Goal: Task Accomplishment & Management: Use online tool/utility

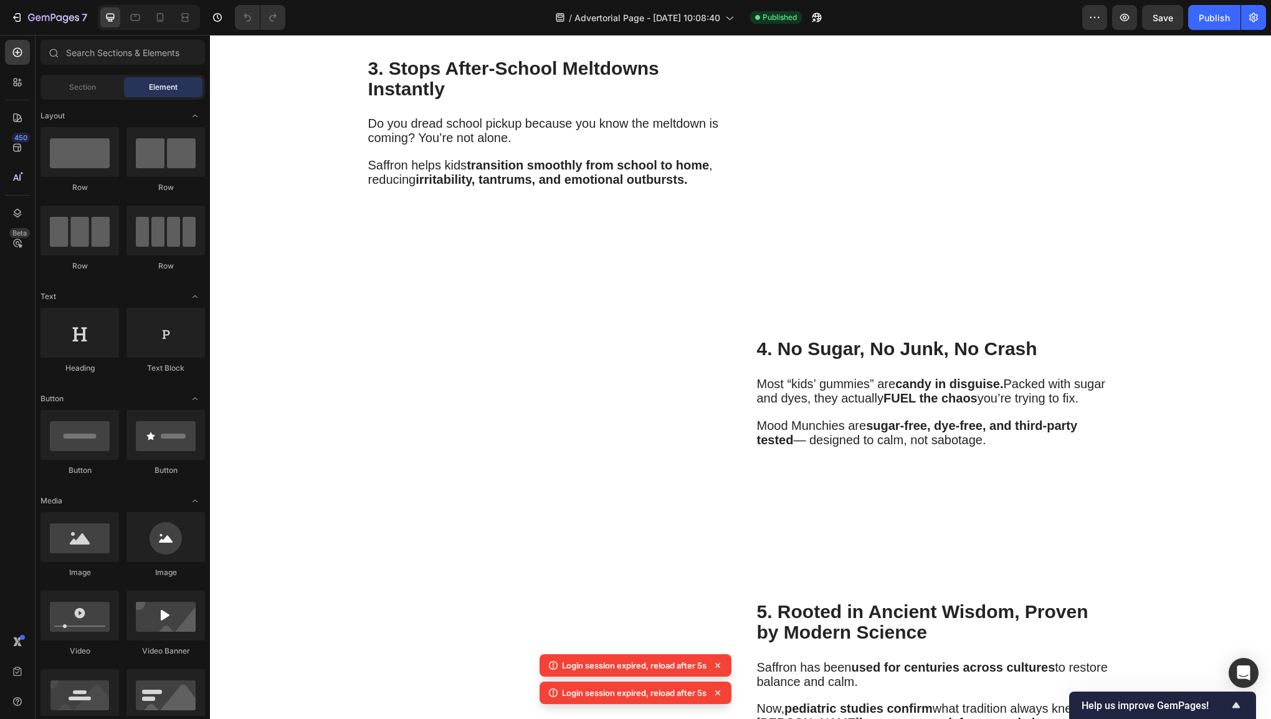
scroll to position [1682, 0]
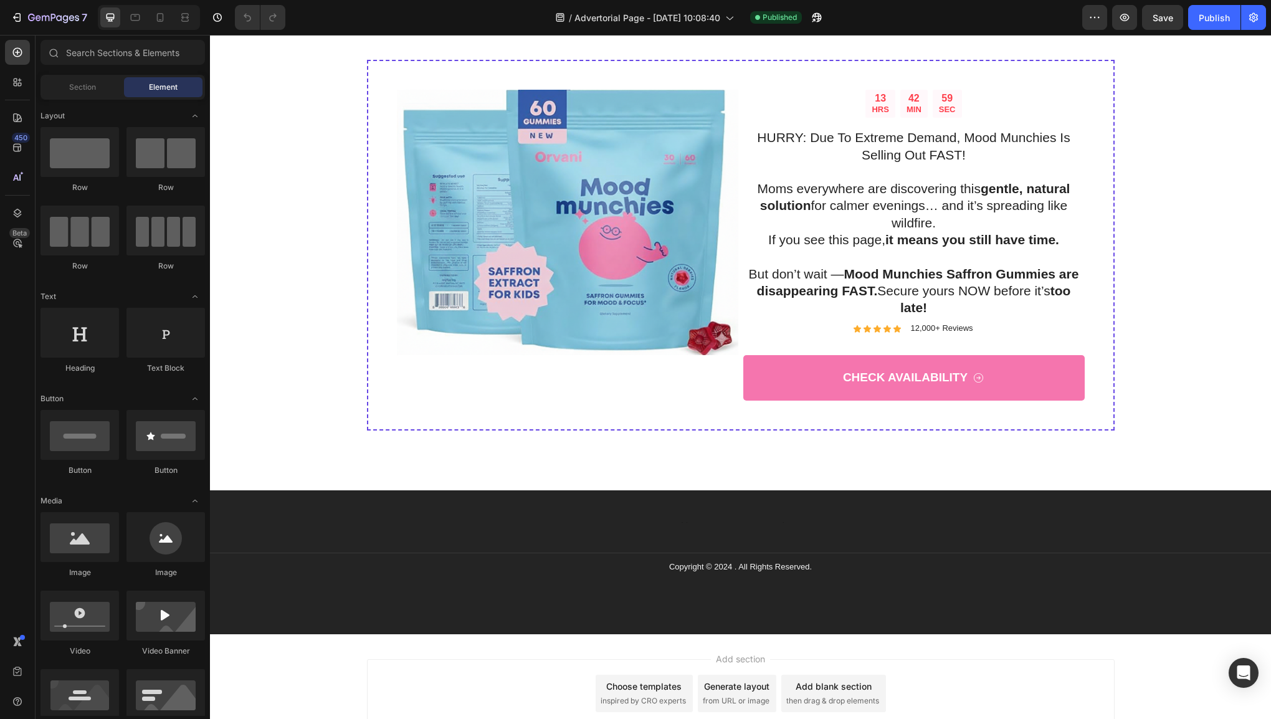
scroll to position [2818, 0]
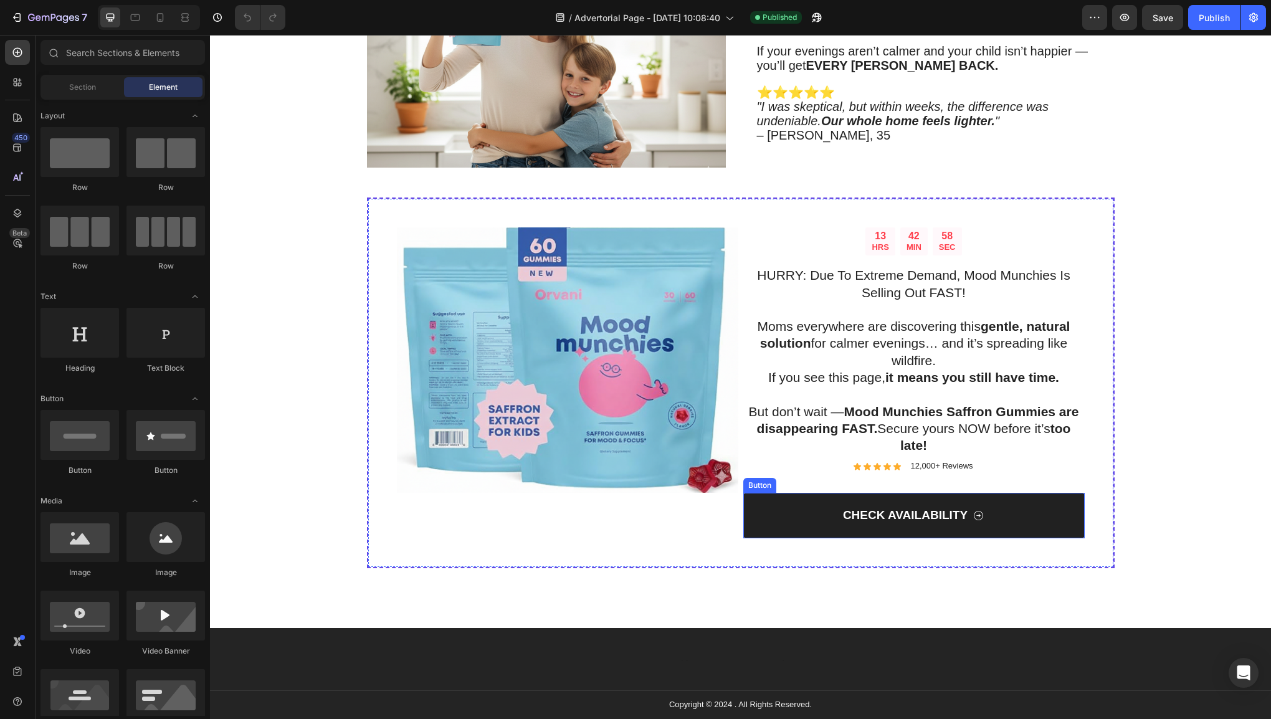
click at [916, 522] on link "CHECK AVAILABILITY" at bounding box center [915, 515] width 342 height 45
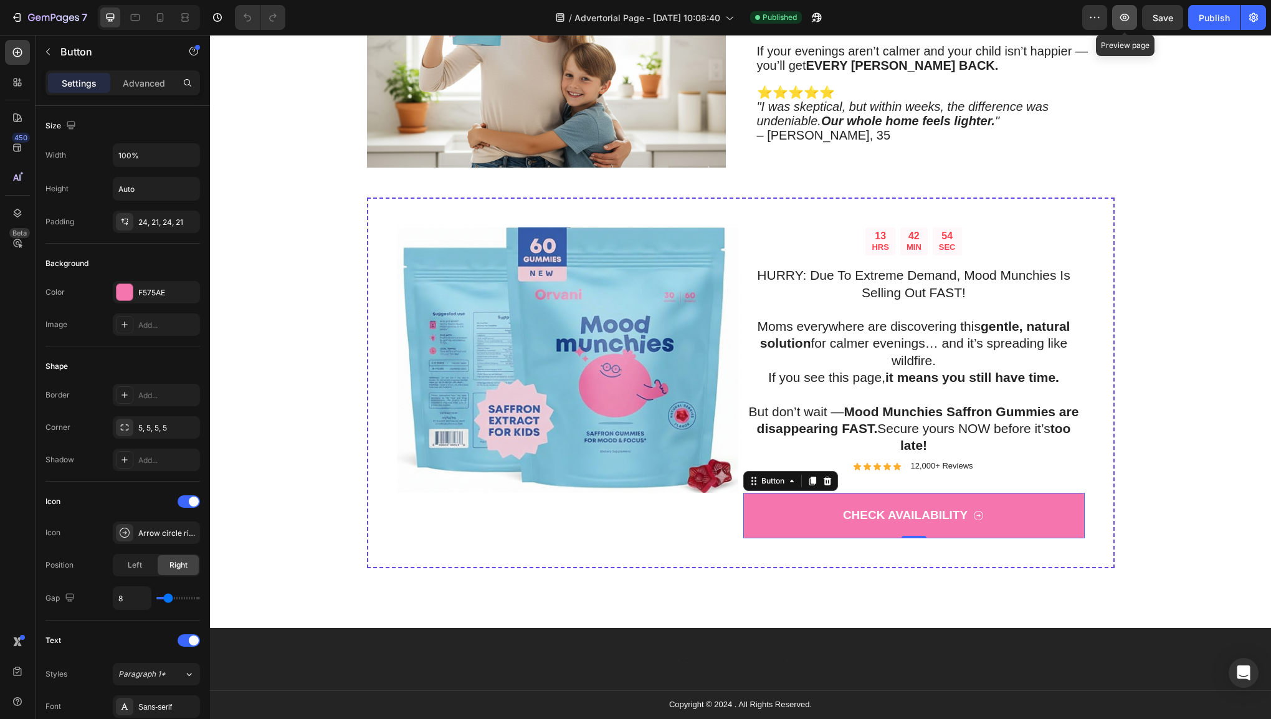
click at [1118, 16] on button "button" at bounding box center [1125, 17] width 25 height 25
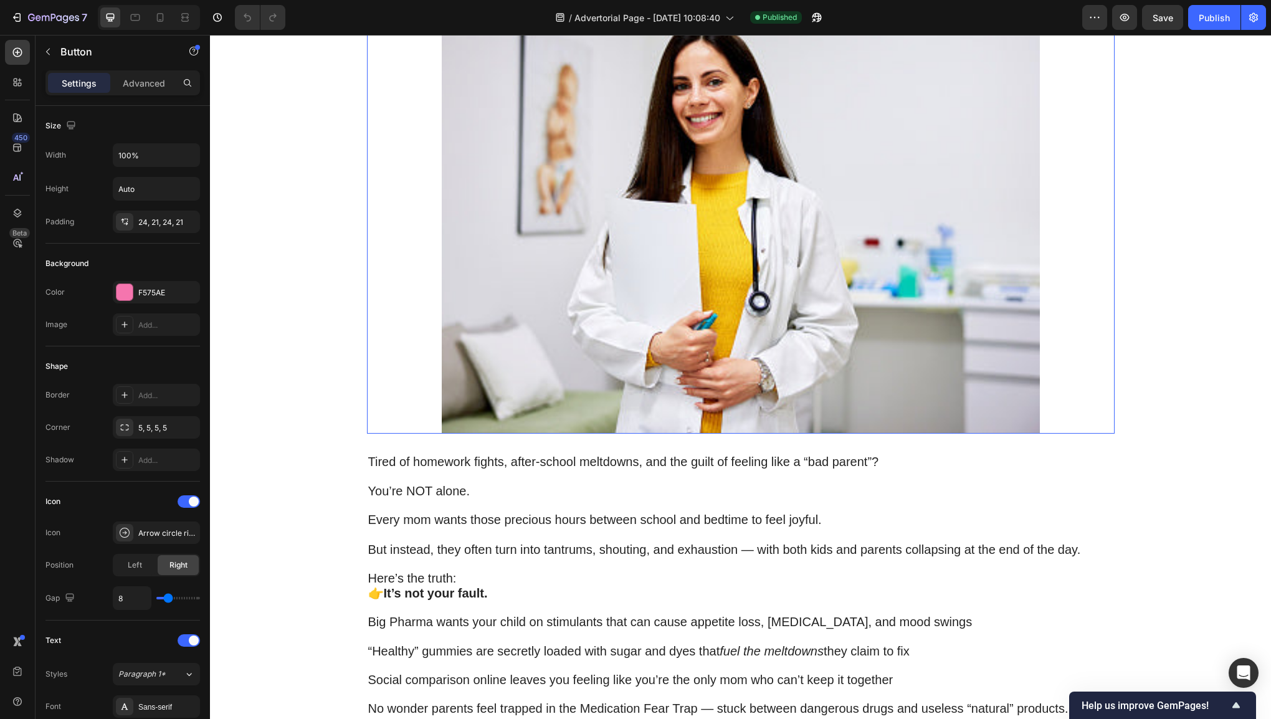
scroll to position [0, 0]
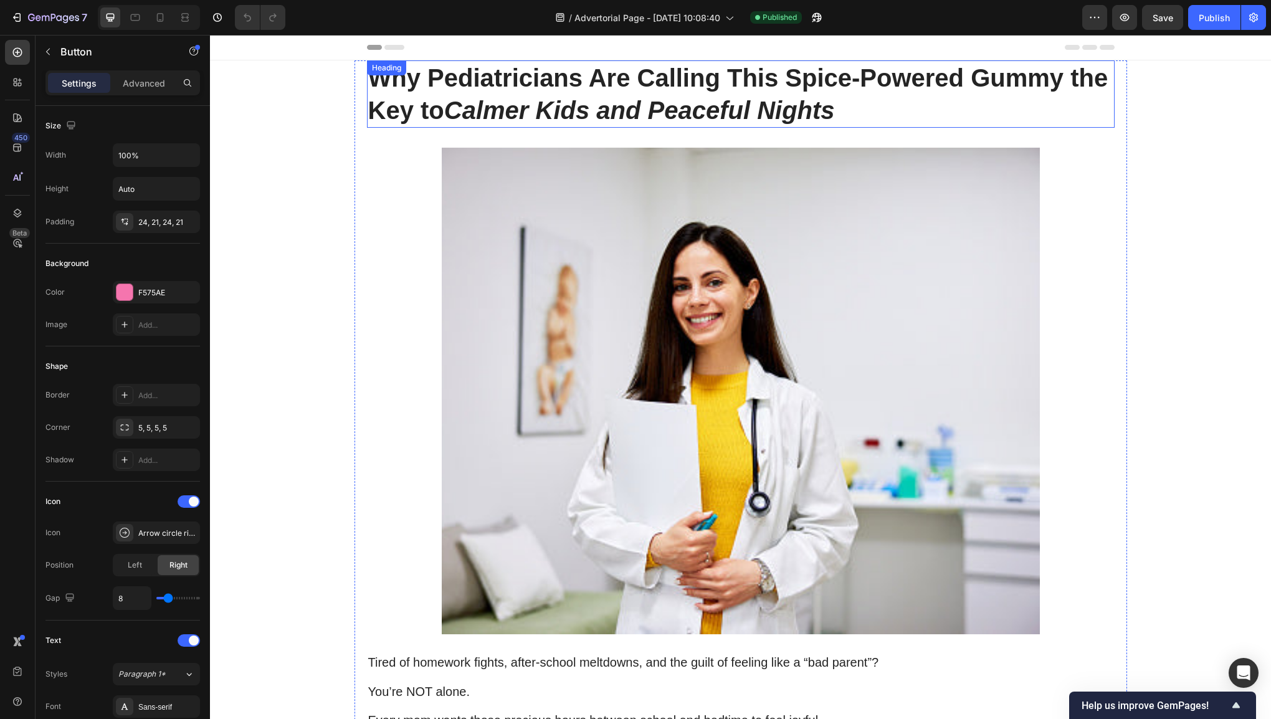
click at [727, 112] on icon "Calmer Kids and Peaceful Nights" at bounding box center [639, 110] width 391 height 27
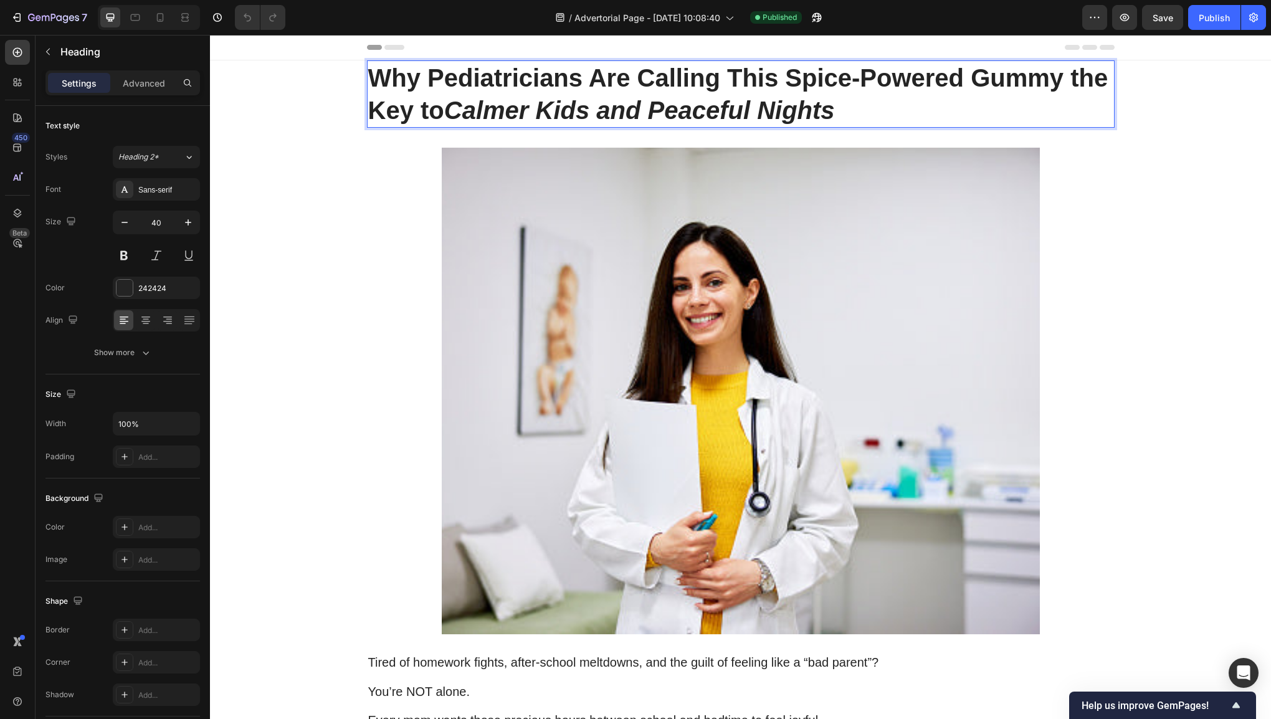
click at [859, 105] on p "Why Pediatricians Are Calling This Spice-Powered Gummy the Key to Calmer Kids a…" at bounding box center [740, 94] width 745 height 65
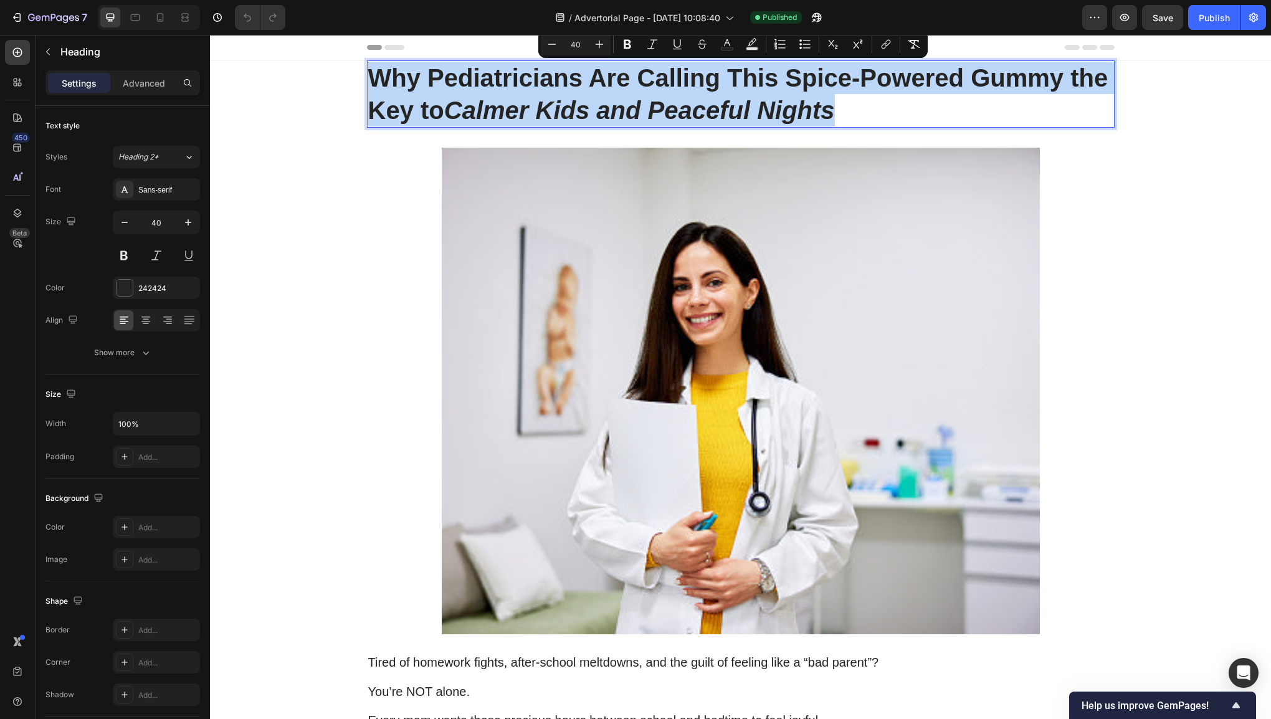
drag, startPoint x: 860, startPoint y: 105, endPoint x: 431, endPoint y: 68, distance: 430.4
click at [431, 68] on p "Why Pediatricians Are Calling This Spice-Powered Gummy the Key to Calmer Kids a…" at bounding box center [740, 94] width 745 height 65
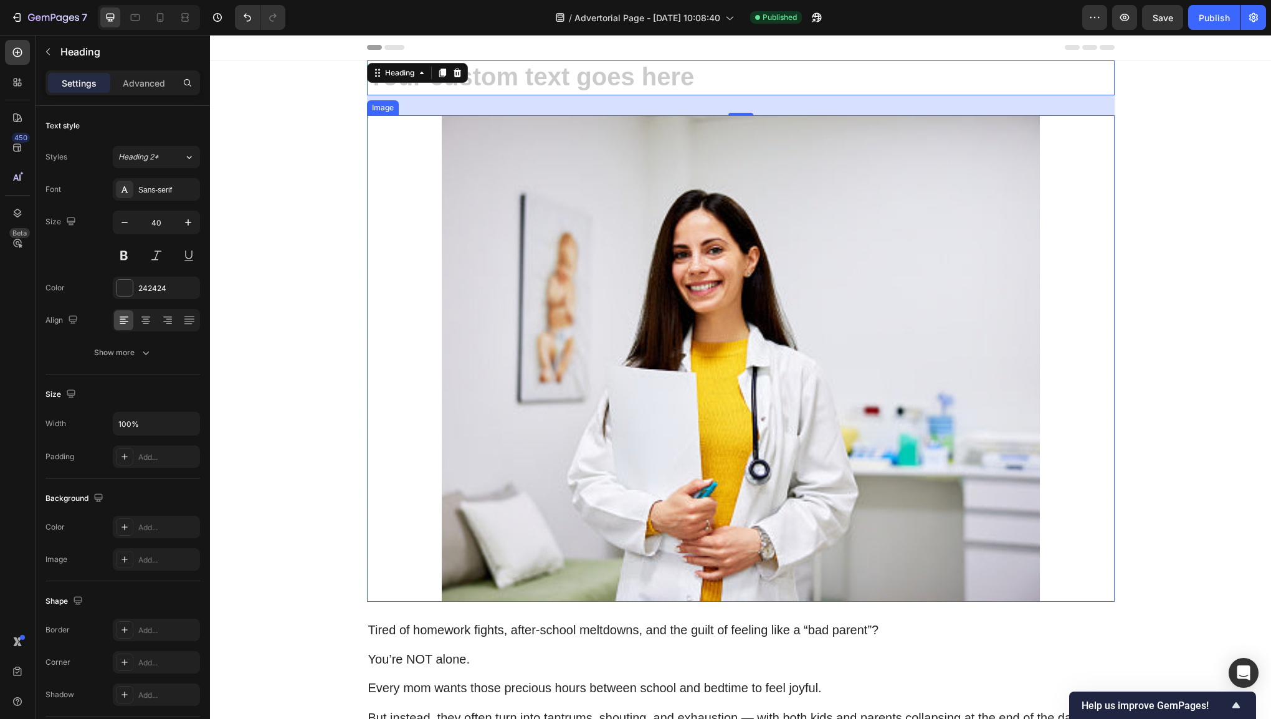
click at [1109, 284] on div at bounding box center [741, 358] width 748 height 487
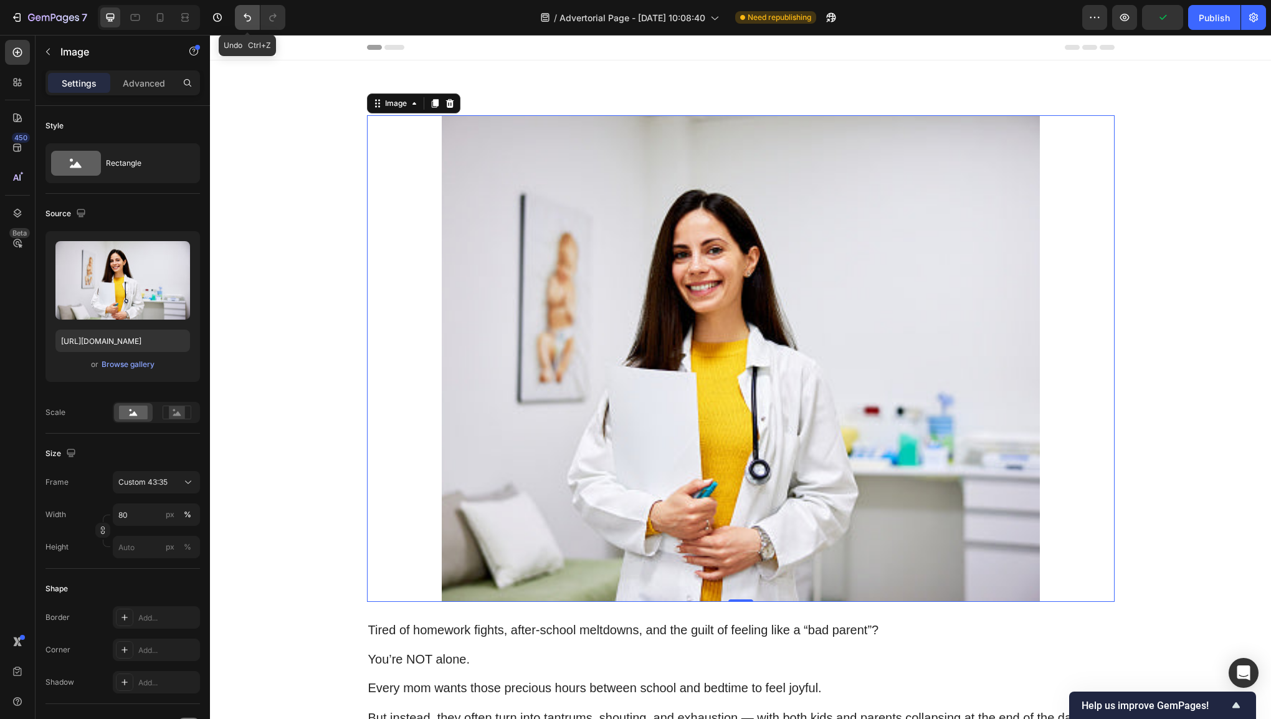
click at [243, 21] on icon "Undo/Redo" at bounding box center [247, 17] width 12 height 12
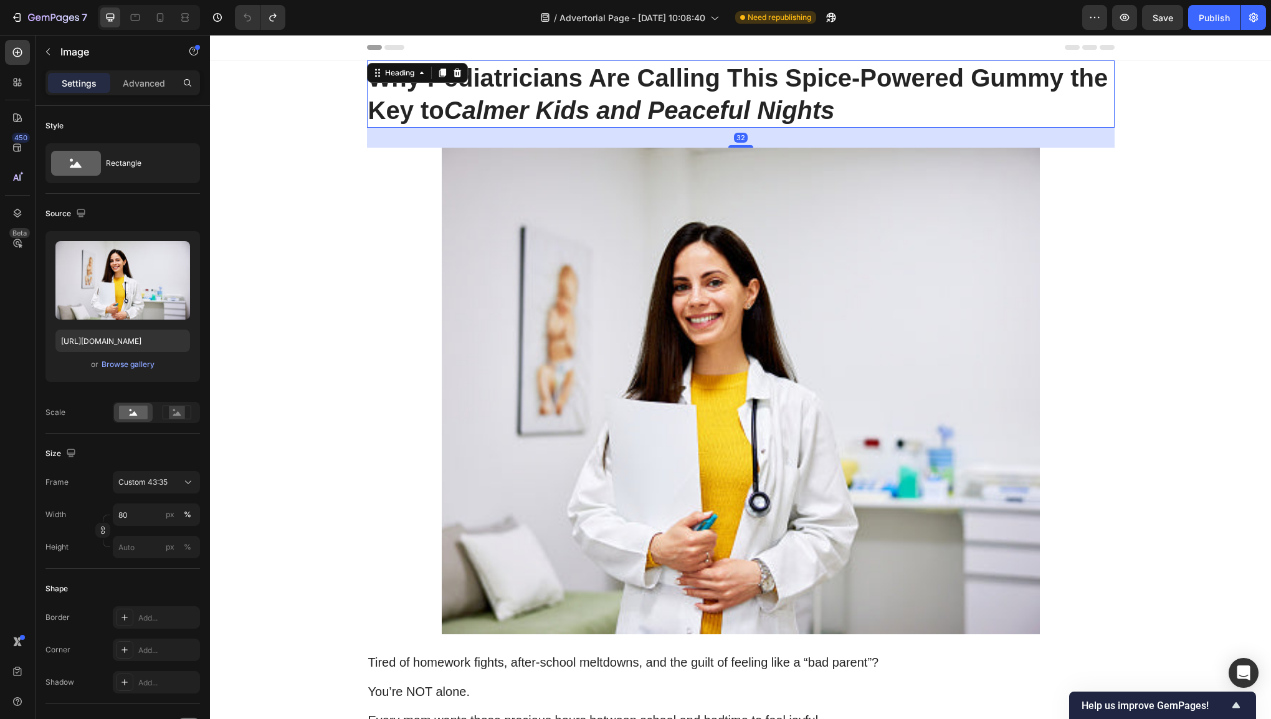
click at [634, 87] on h1 "Why Pediatricians Are Calling This Spice-Powered Gummy the Key to Calmer Kids a…" at bounding box center [741, 93] width 748 height 67
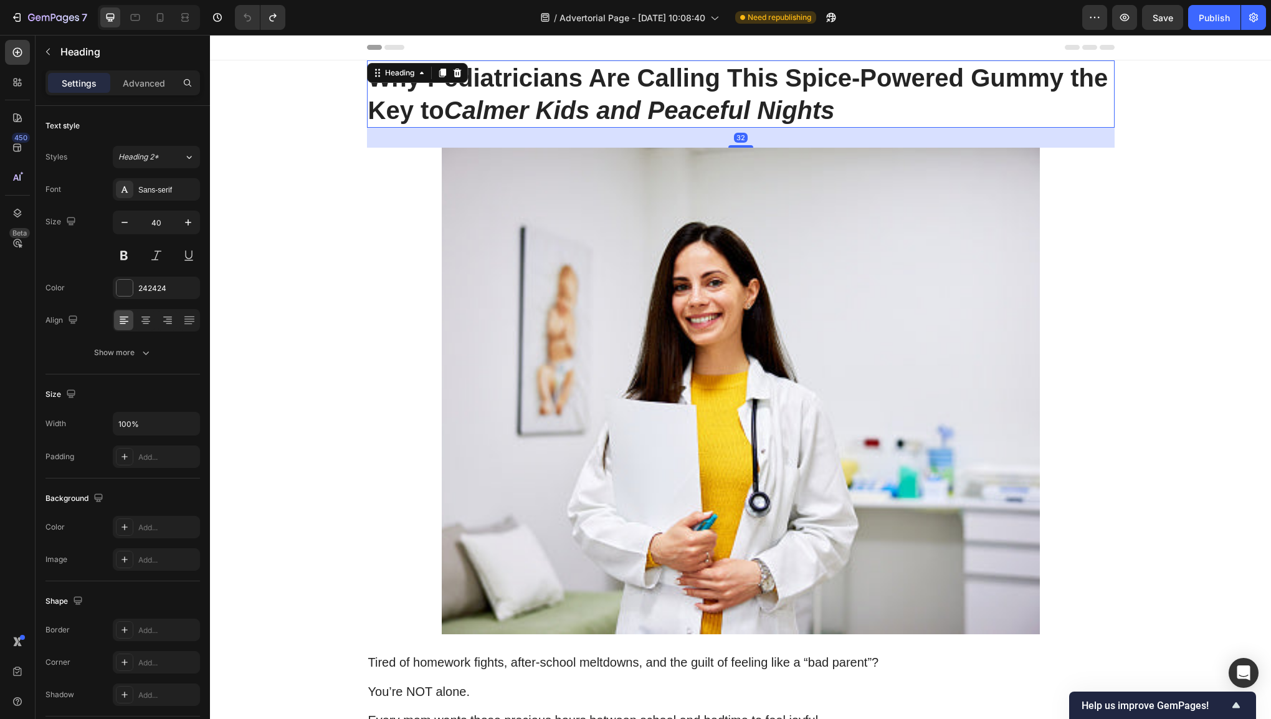
click at [634, 87] on h1 "Why Pediatricians Are Calling This Spice-Powered Gummy the Key to Calmer Kids a…" at bounding box center [741, 93] width 748 height 67
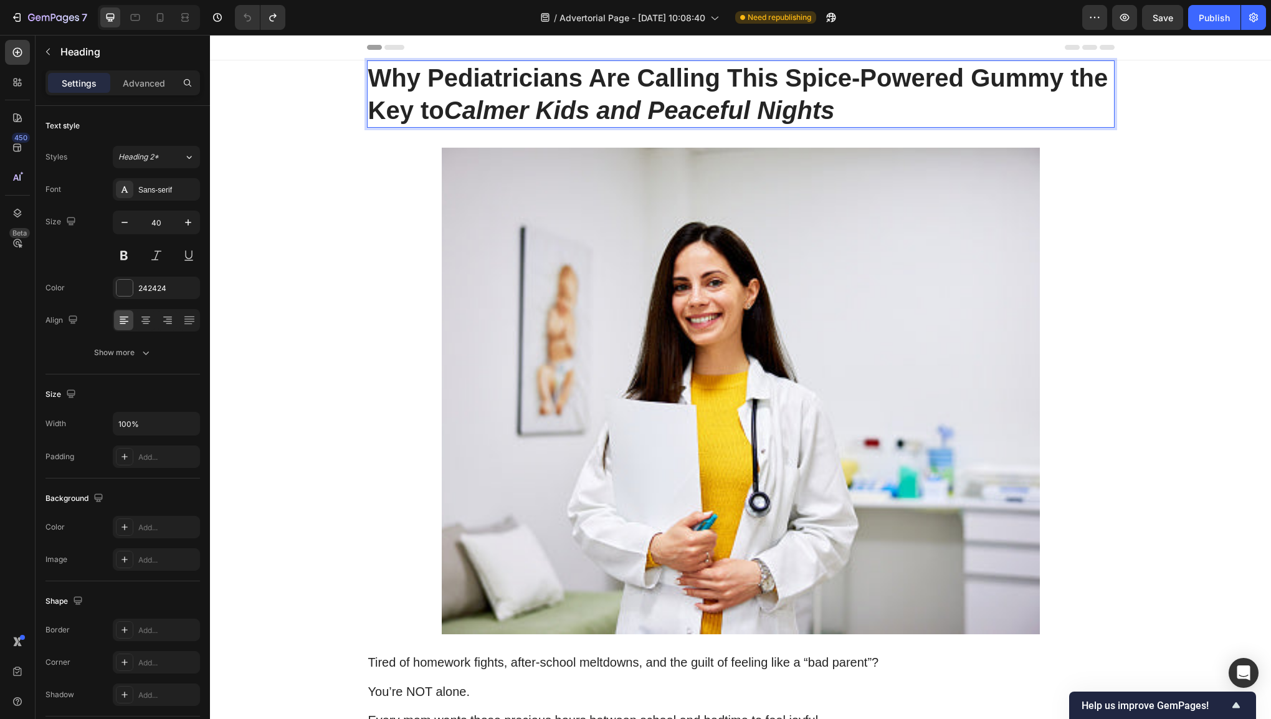
click at [634, 87] on p "Why Pediatricians Are Calling This Spice-Powered Gummy the Key to Calmer Kids a…" at bounding box center [740, 94] width 745 height 65
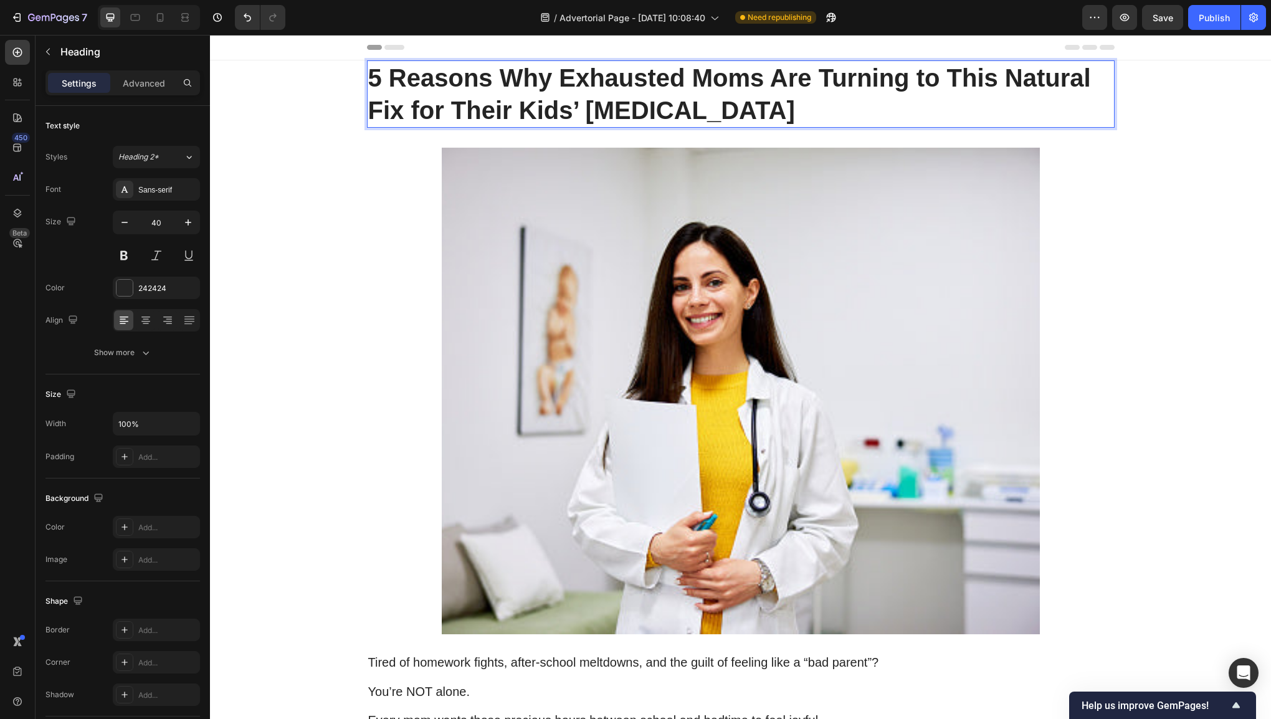
click at [378, 82] on p "5 Reasons Why Exhausted Moms Are Turning to This Natural Fix for Their Kids’ [M…" at bounding box center [740, 94] width 745 height 65
click at [733, 104] on p "7 Reasons Why Exhausted Moms Are Turning to This Natural Fix for Their Kids’ [M…" at bounding box center [740, 94] width 745 height 65
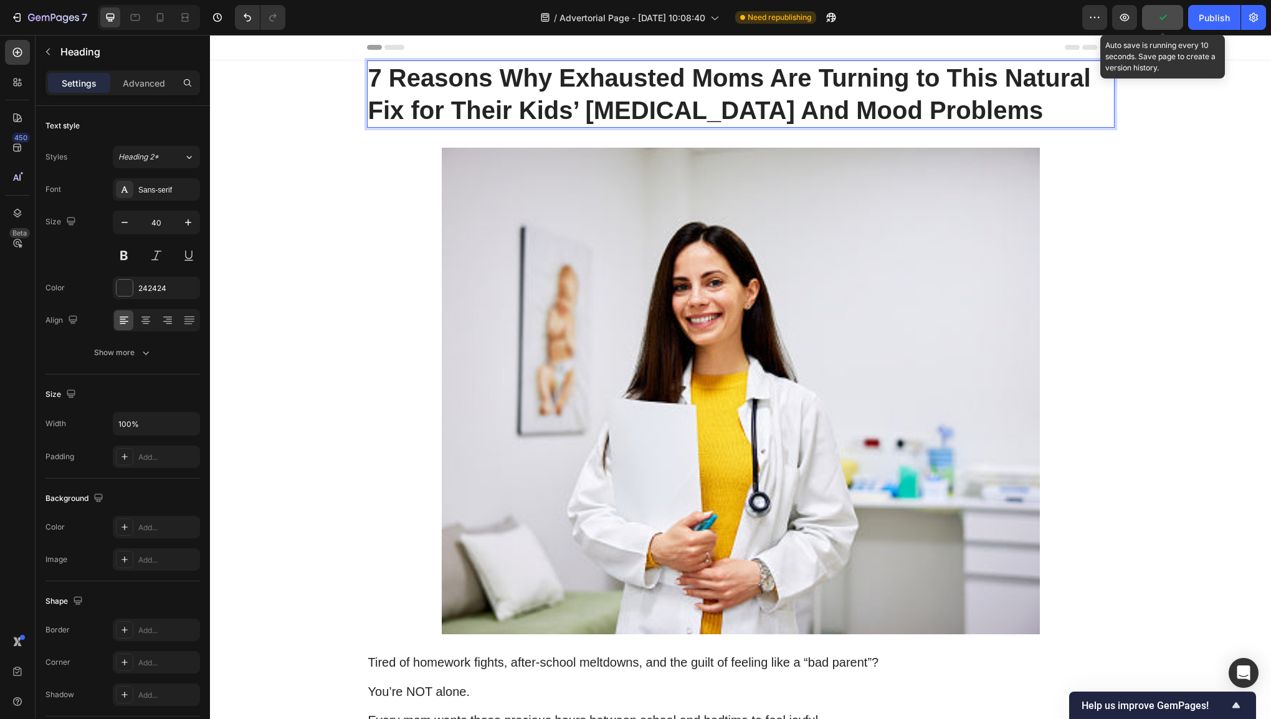
click at [1161, 17] on icon "button" at bounding box center [1163, 17] width 7 height 5
